Goal: Transaction & Acquisition: Download file/media

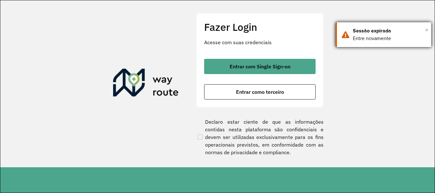
click at [427, 30] on span "×" at bounding box center [426, 30] width 3 height 10
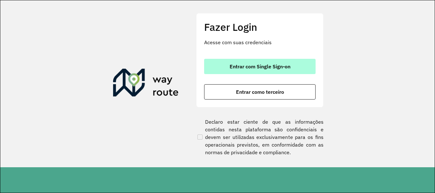
click at [239, 67] on span "Entrar com Single Sign-on" at bounding box center [260, 66] width 61 height 5
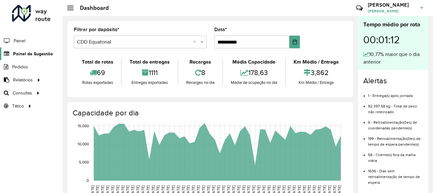
click at [26, 55] on span "Painel de Sugestão" at bounding box center [33, 54] width 40 height 7
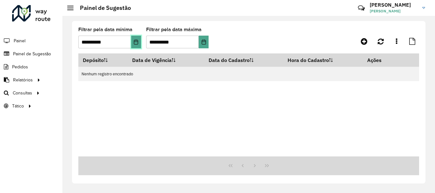
click at [137, 42] on icon "Choose Date" at bounding box center [136, 41] width 4 height 5
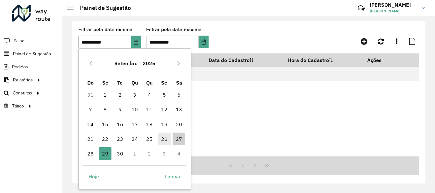
click at [162, 137] on span "26" at bounding box center [164, 139] width 13 height 13
type input "**********"
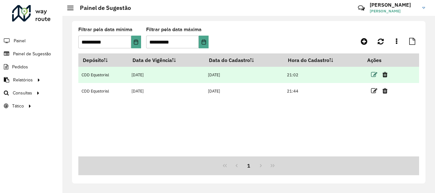
click at [375, 75] on icon at bounding box center [374, 75] width 6 height 6
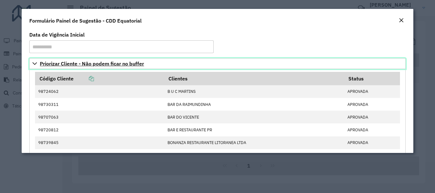
click at [34, 65] on icon at bounding box center [34, 63] width 5 height 5
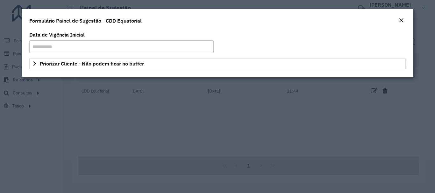
click at [400, 19] on em "Close" at bounding box center [401, 20] width 5 height 5
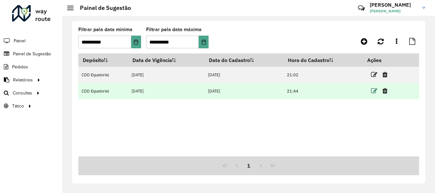
click at [375, 93] on icon at bounding box center [374, 91] width 6 height 6
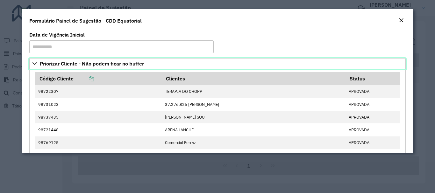
click at [35, 63] on icon at bounding box center [34, 63] width 5 height 5
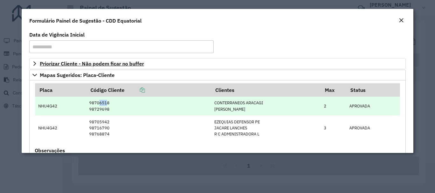
drag, startPoint x: 98, startPoint y: 104, endPoint x: 106, endPoint y: 104, distance: 8.3
click at [106, 104] on td "98706518 98729698" at bounding box center [148, 106] width 125 height 19
click at [99, 102] on td "98706518 98729698" at bounding box center [148, 106] width 125 height 19
drag, startPoint x: 98, startPoint y: 104, endPoint x: 107, endPoint y: 103, distance: 9.0
click at [107, 103] on td "98706518 98729698" at bounding box center [148, 106] width 125 height 19
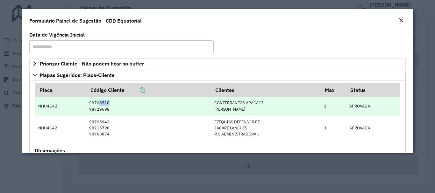
copy td "6518"
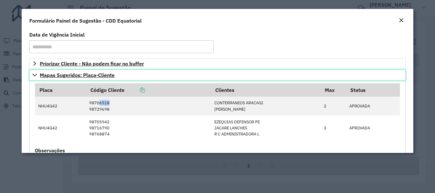
click at [32, 74] on link "Mapas Sugeridos: Placa-Cliente" at bounding box center [217, 75] width 376 height 11
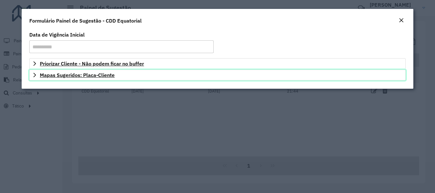
click at [32, 76] on link "Mapas Sugeridos: Placa-Cliente" at bounding box center [217, 75] width 376 height 11
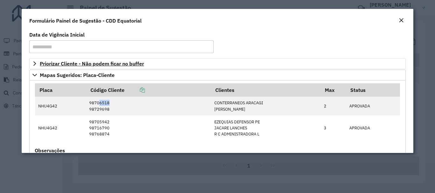
click at [401, 18] on em "Close" at bounding box center [401, 20] width 5 height 5
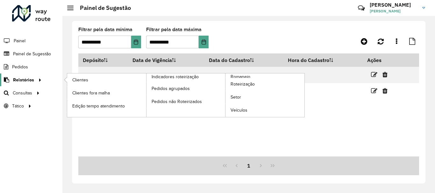
click at [27, 81] on span "Relatórios" at bounding box center [23, 80] width 21 height 7
click at [98, 80] on link "Clientes" at bounding box center [106, 80] width 79 height 13
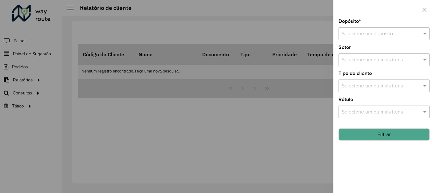
click at [394, 134] on button "Filtrar" at bounding box center [384, 135] width 91 height 12
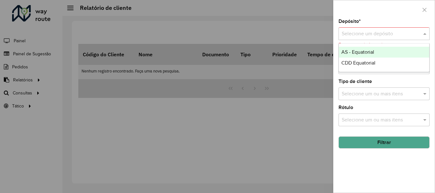
click at [376, 36] on input "text" at bounding box center [378, 34] width 72 height 8
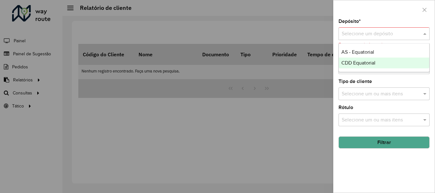
click at [362, 61] on span "CDD Equatorial" at bounding box center [358, 62] width 34 height 5
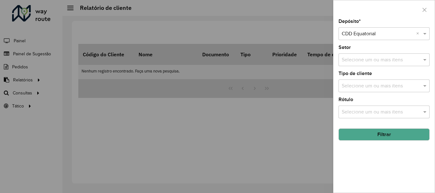
click at [374, 133] on button "Filtrar" at bounding box center [384, 135] width 91 height 12
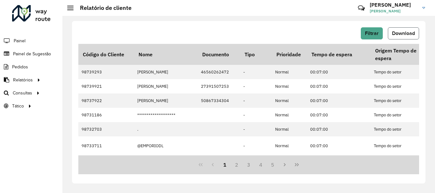
click at [399, 34] on span "Download" at bounding box center [403, 33] width 23 height 5
